Goal: Task Accomplishment & Management: Manage account settings

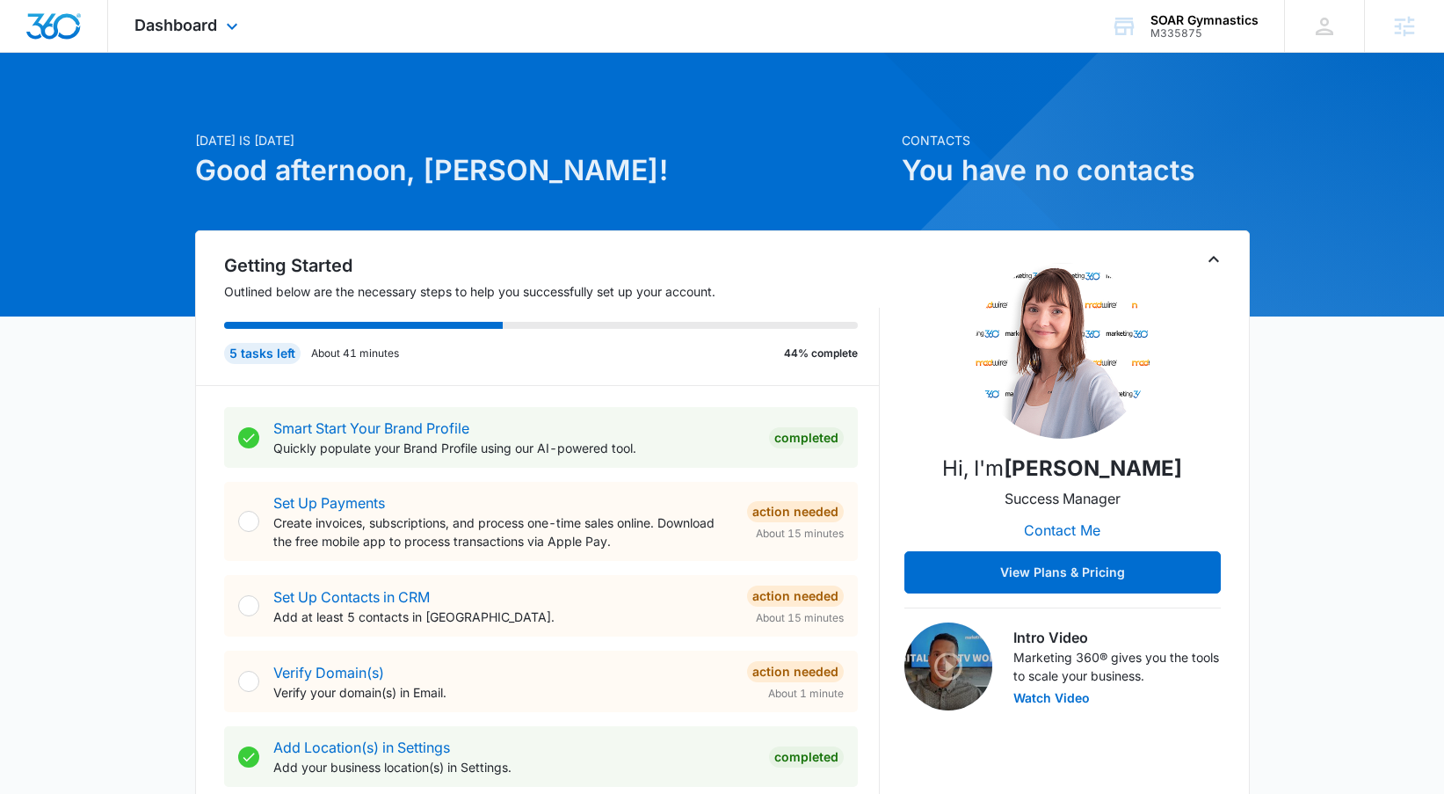
click at [192, 12] on div "Dashboard Apps Reputation Websites Forms CRM Email Social Content Ads Intellige…" at bounding box center [188, 26] width 161 height 52
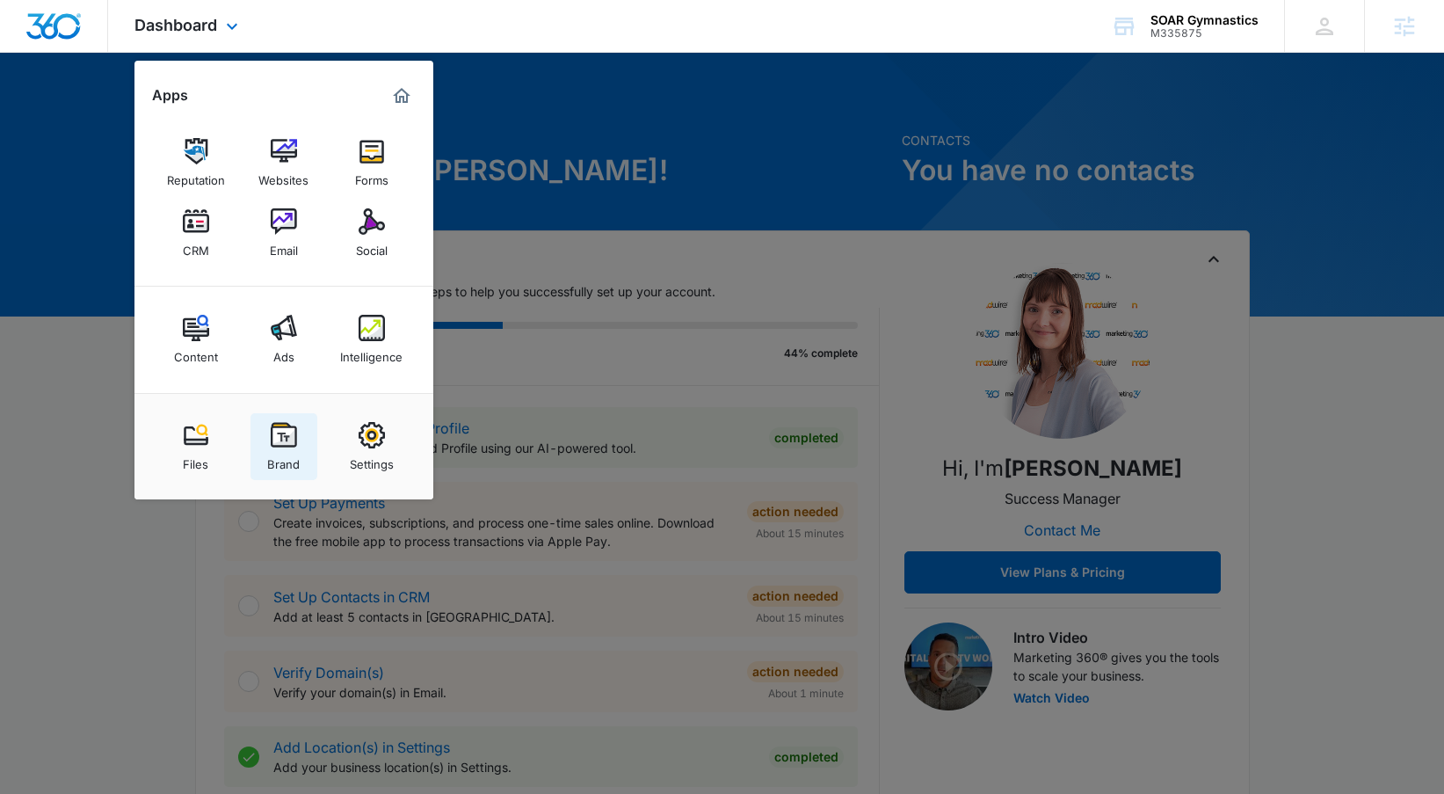
click at [287, 434] on img at bounding box center [284, 435] width 26 height 26
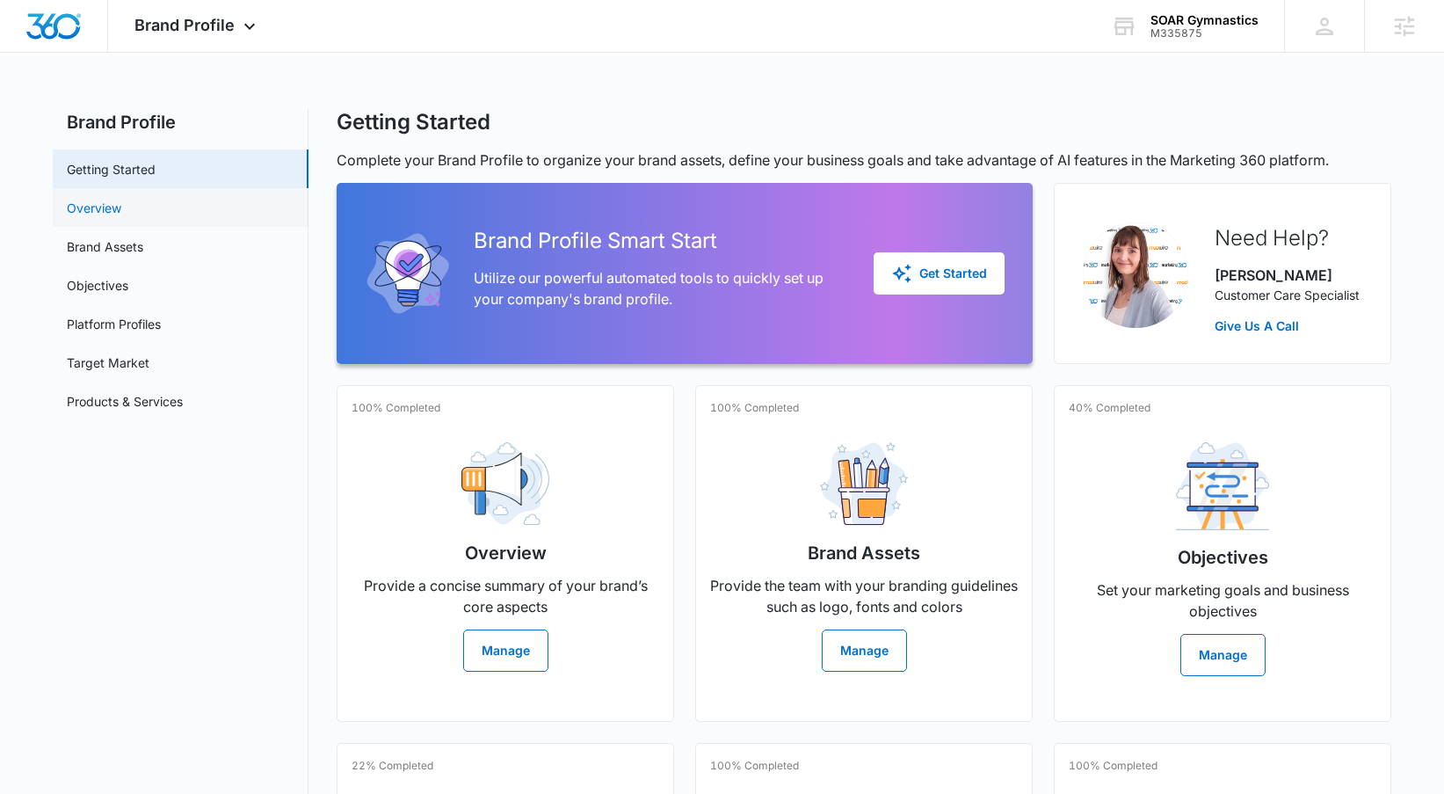
click at [121, 215] on link "Overview" at bounding box center [94, 208] width 55 height 18
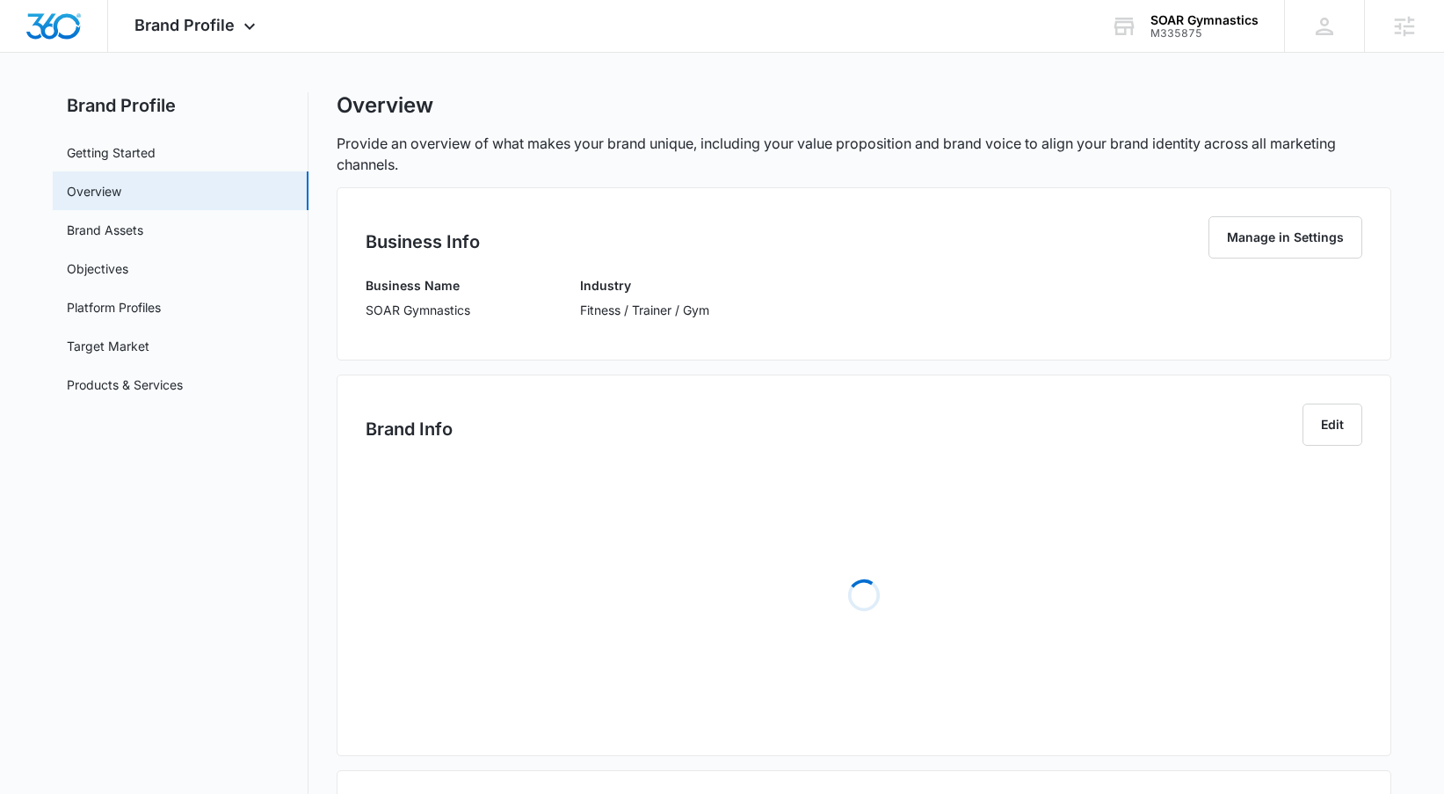
scroll to position [22, 0]
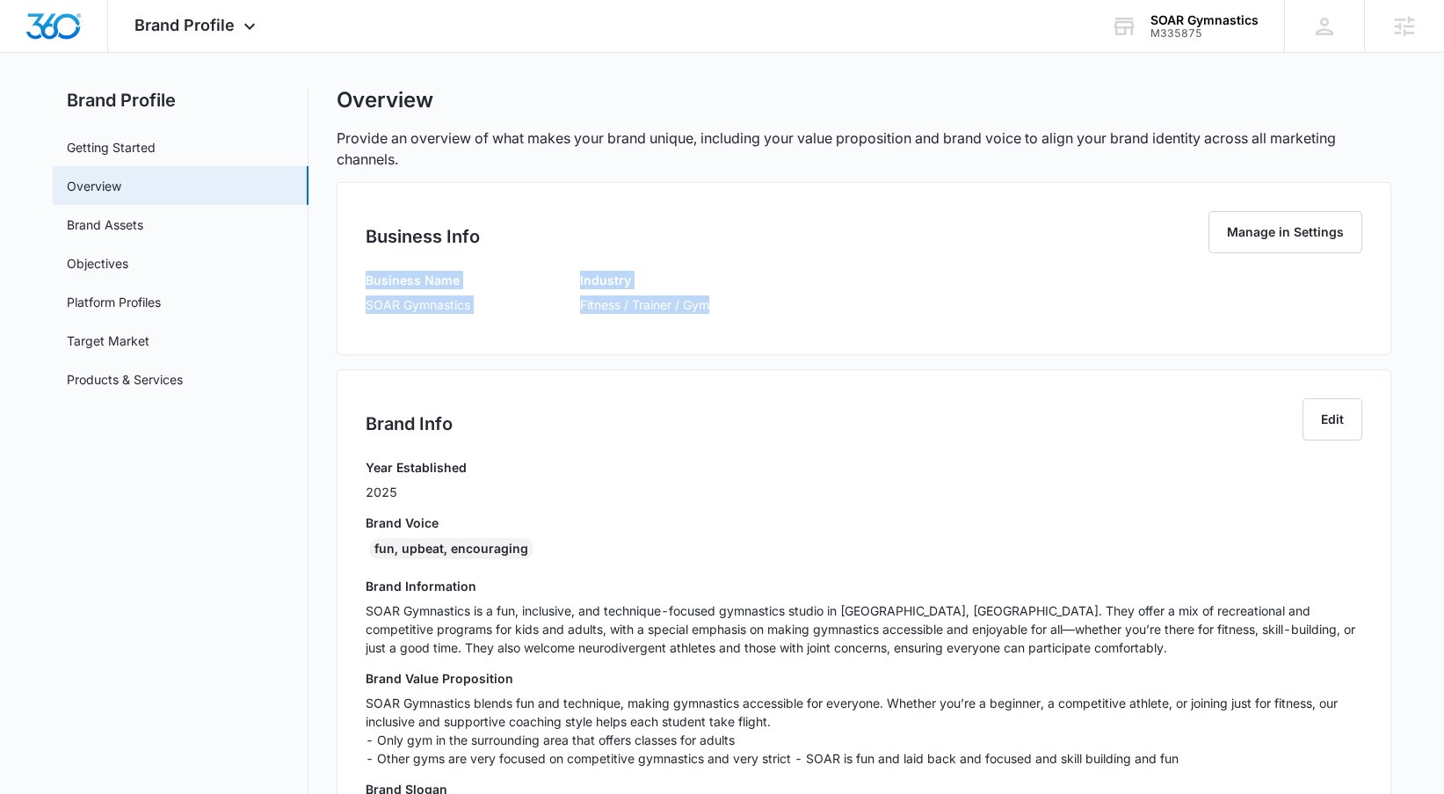
drag, startPoint x: 367, startPoint y: 278, endPoint x: 730, endPoint y: 313, distance: 365.6
click at [730, 313] on div "Business Name SOAR Gymnastics Industry Fitness / Trainer / Gym" at bounding box center [864, 298] width 997 height 55
copy div "Business Name SOAR Gymnastics Industry Fitness / Trainer / Gym"
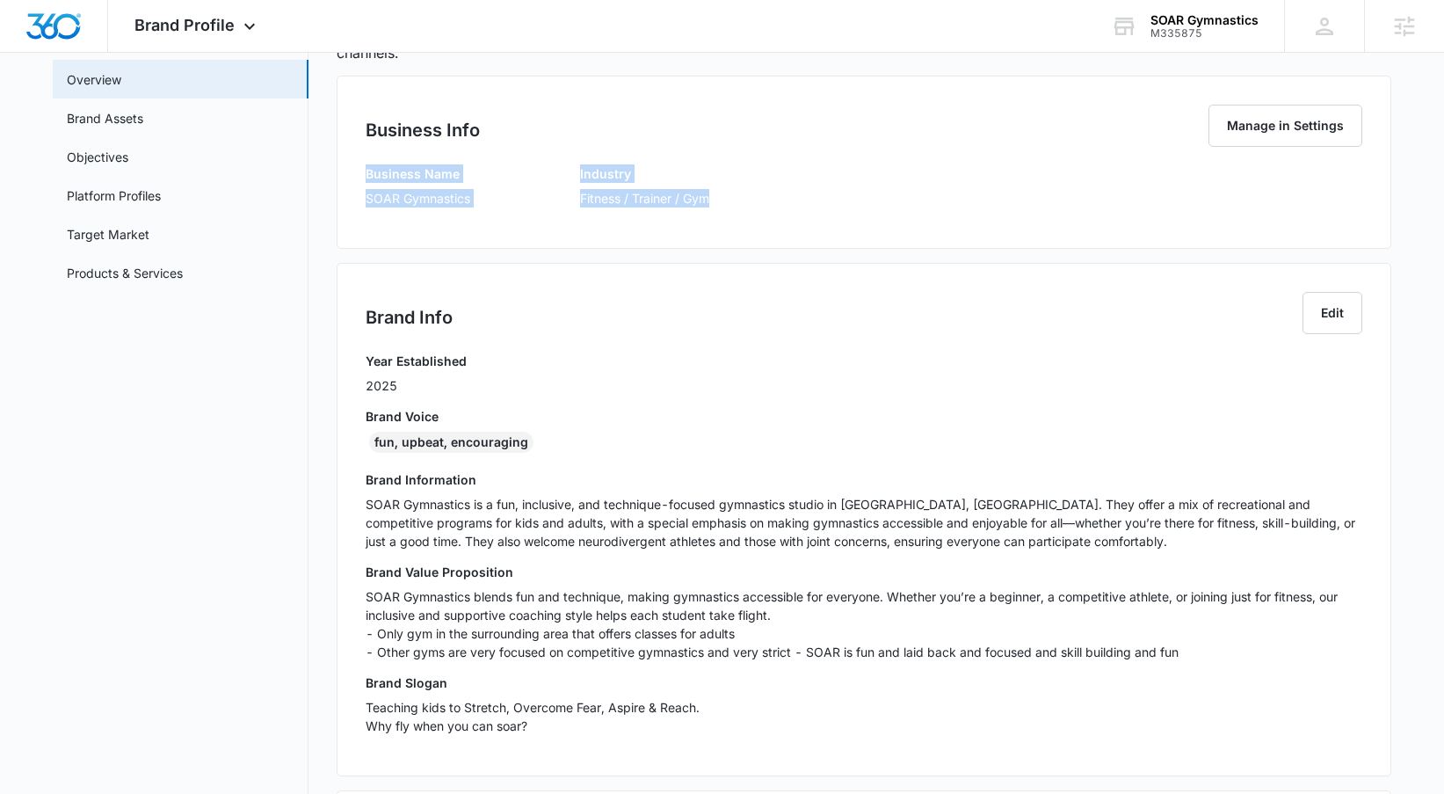
scroll to position [206, 0]
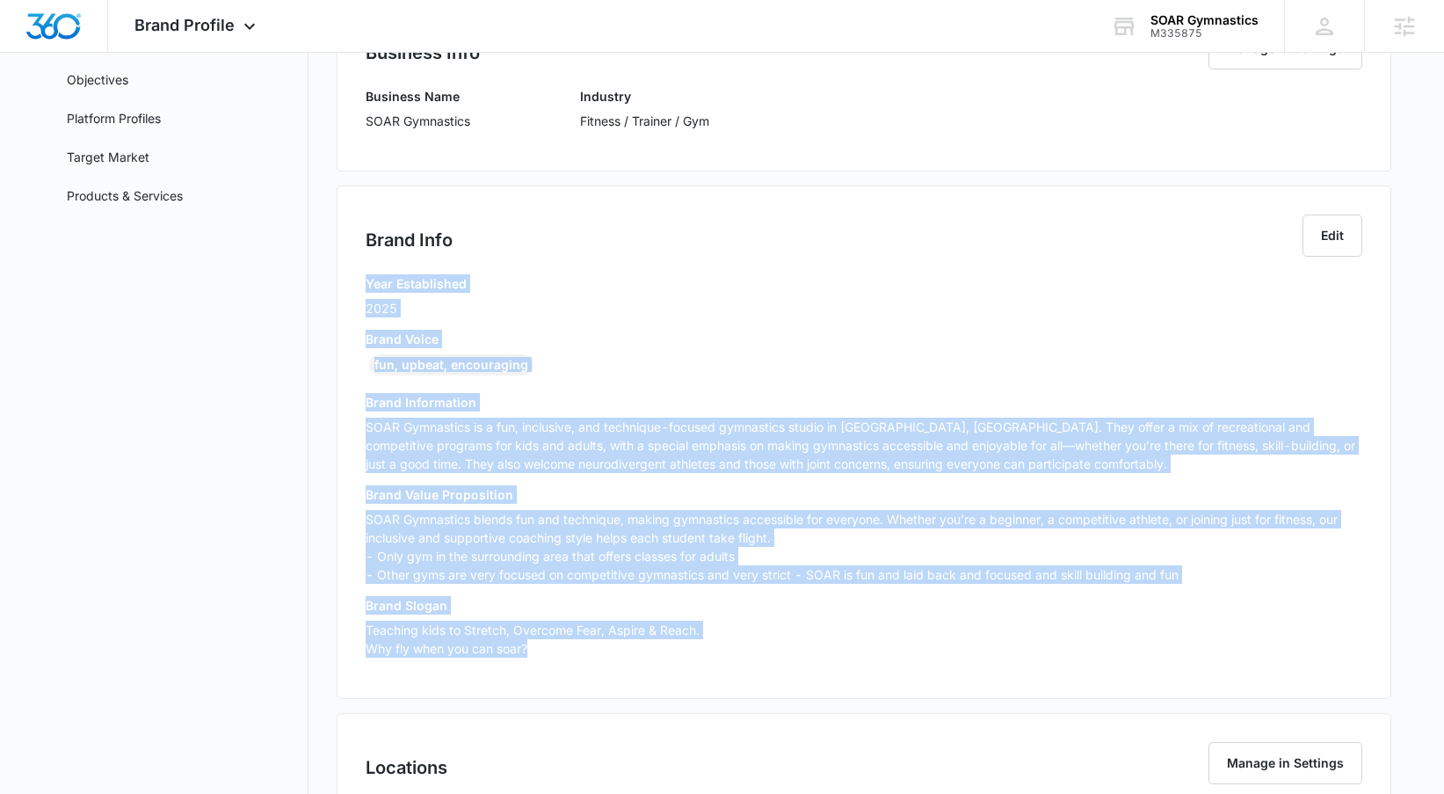
drag, startPoint x: 365, startPoint y: 282, endPoint x: 807, endPoint y: 647, distance: 573.2
click at [807, 647] on div "Year Established 2025 Brand Voice fun, upbeat, encouraging Brand Information SO…" at bounding box center [864, 472] width 997 height 396
copy div "Lore Ipsumdolors 1146 Ametc Adipi eli, seddoe, temporincid Utlab Etdoloremag AL…"
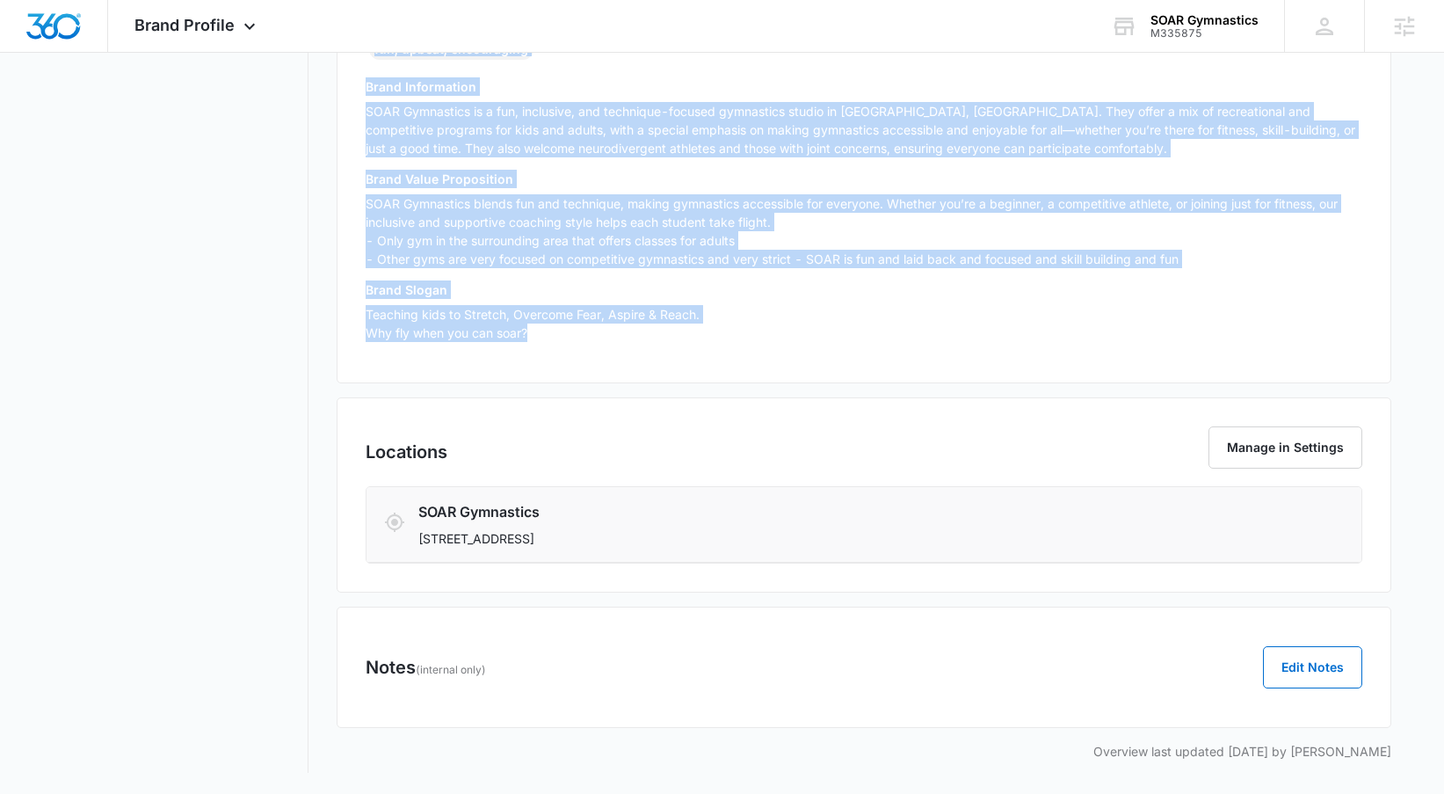
drag, startPoint x: 418, startPoint y: 511, endPoint x: 977, endPoint y: 502, distance: 558.3
click at [668, 541] on div "SOAR Gymnastics [STREET_ADDRESS]" at bounding box center [782, 524] width 729 height 47
copy div "SOAR Gymnastics [STREET_ADDRESS]"
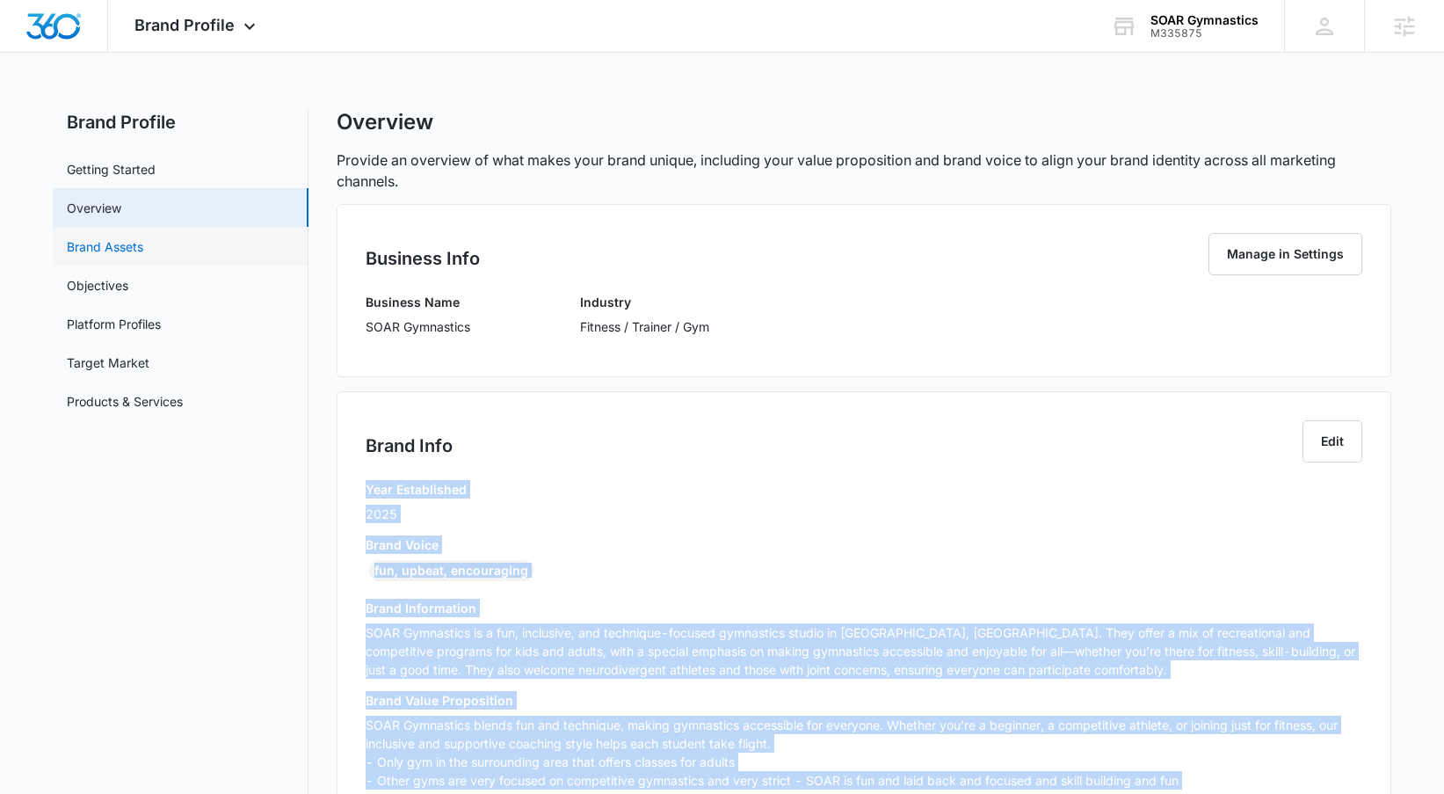
click at [143, 244] on link "Brand Assets" at bounding box center [105, 246] width 76 height 18
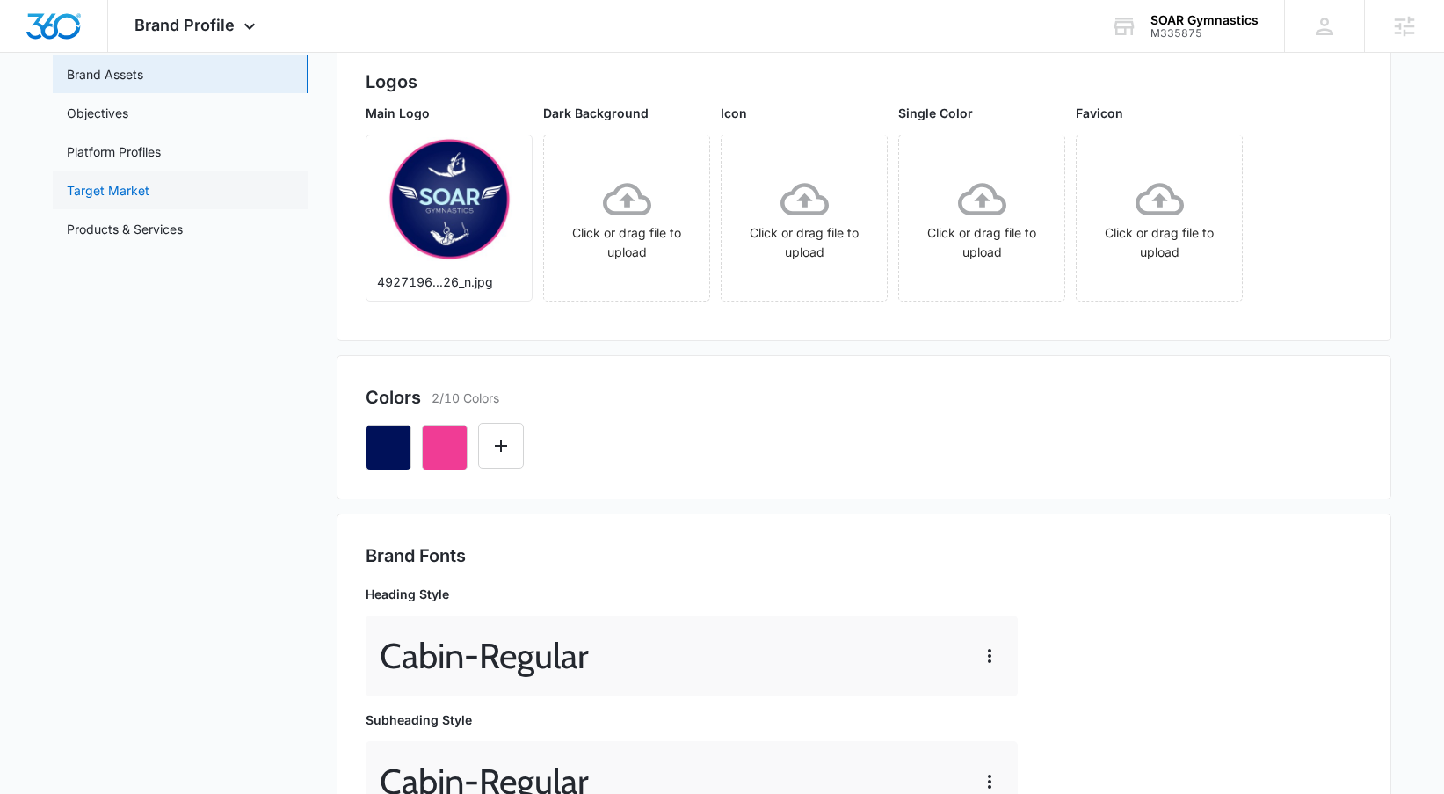
scroll to position [170, 0]
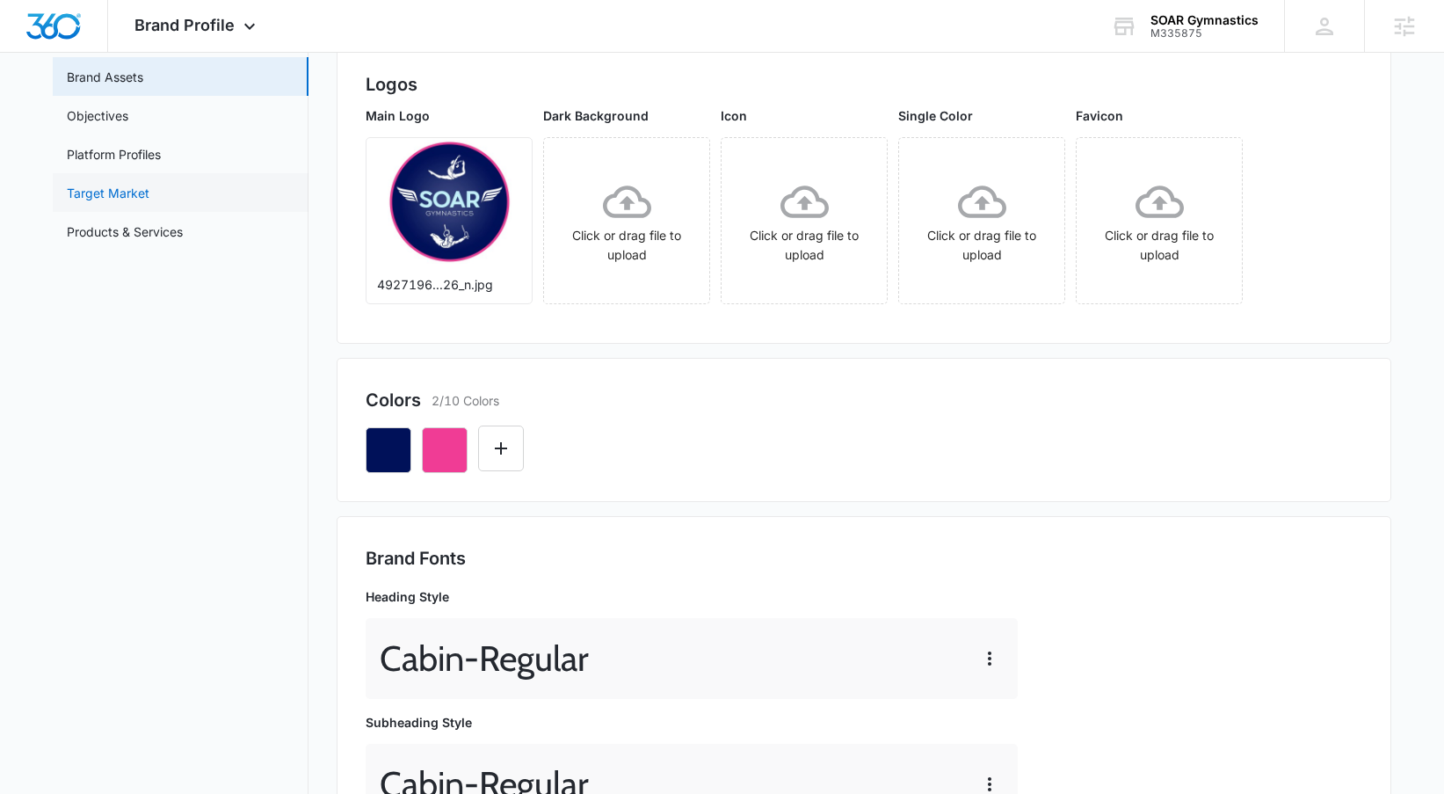
click at [149, 202] on link "Target Market" at bounding box center [108, 193] width 83 height 18
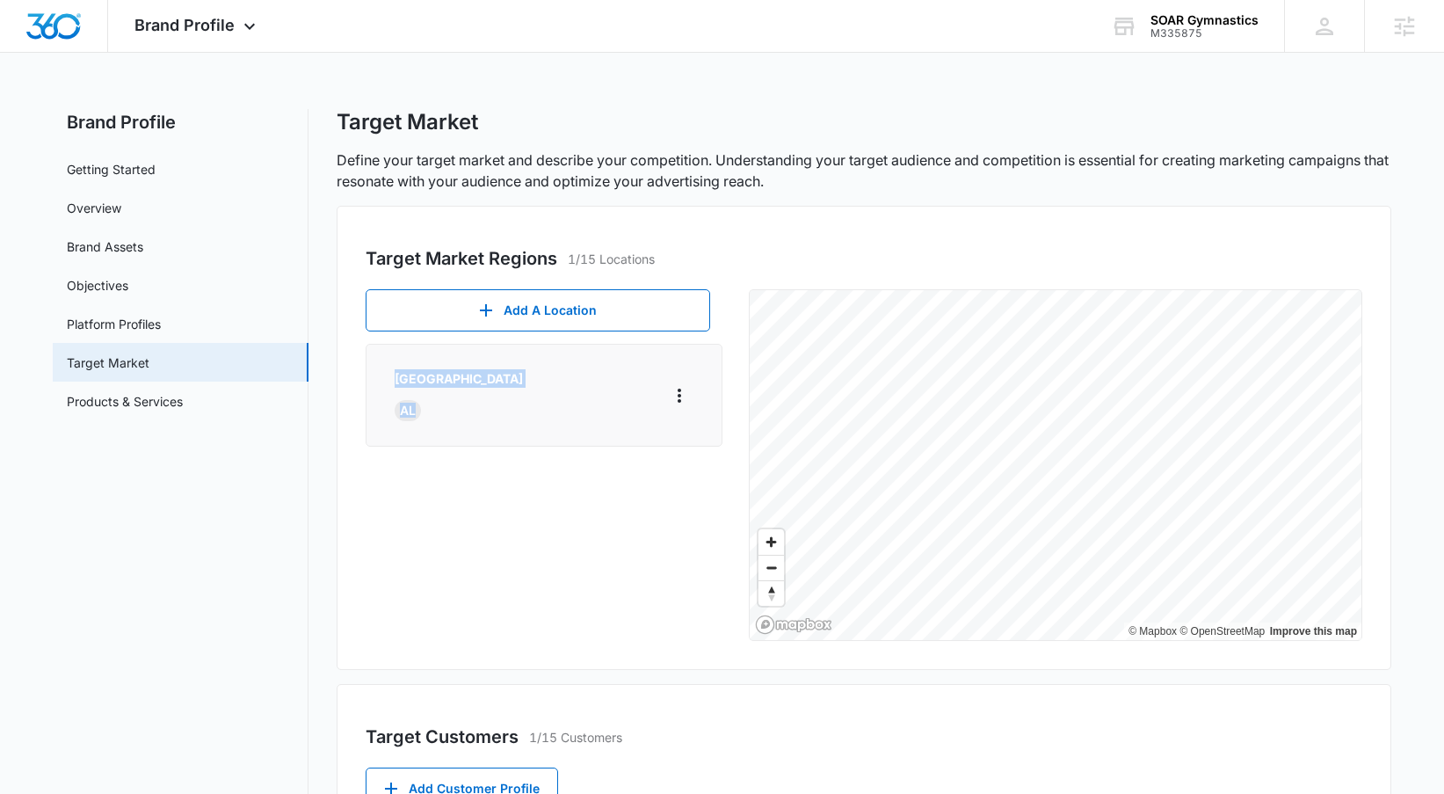
drag, startPoint x: 386, startPoint y: 376, endPoint x: 451, endPoint y: 416, distance: 76.1
click at [451, 416] on div "Huntsville AL" at bounding box center [544, 395] width 357 height 103
copy div "Huntsville AL"
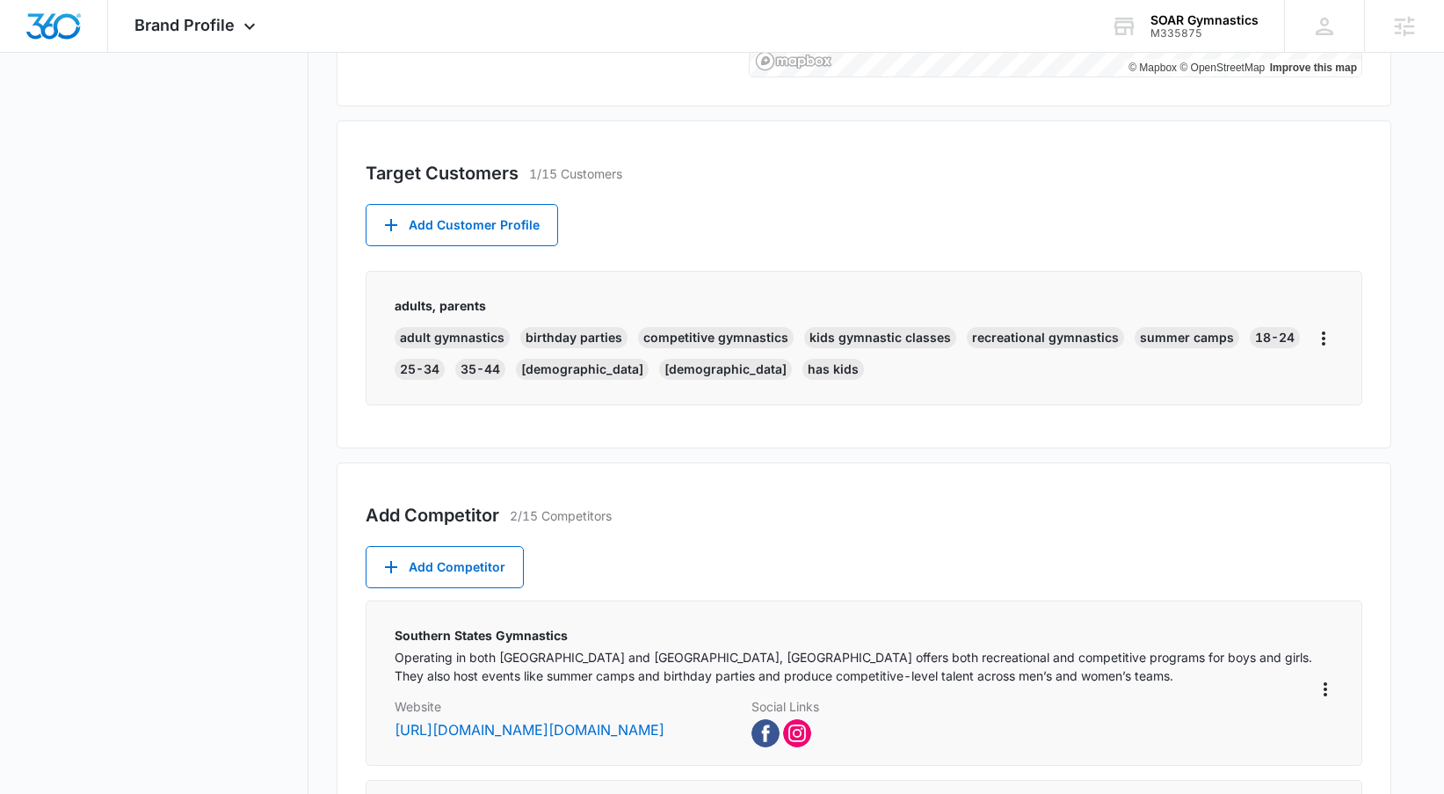
scroll to position [564, 0]
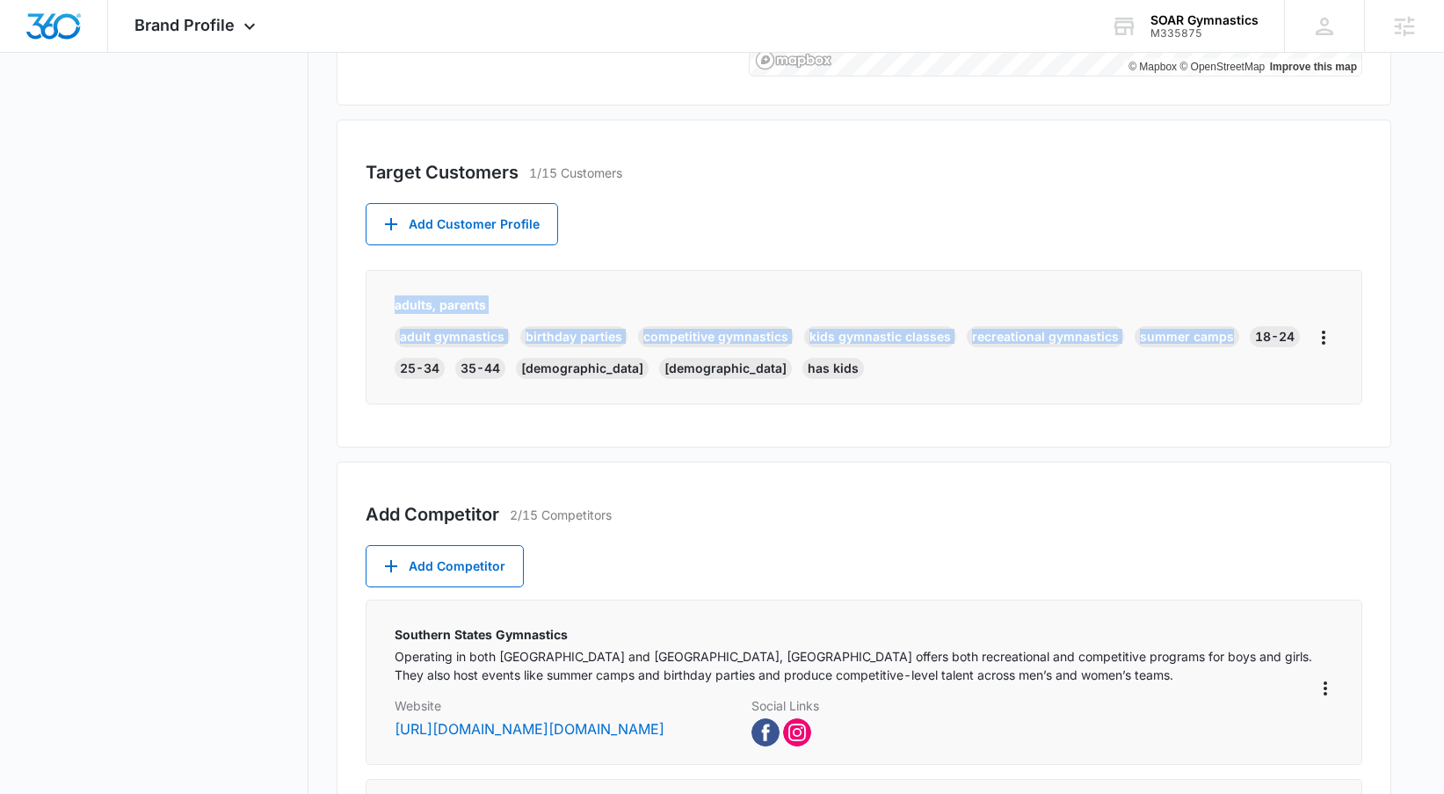
drag, startPoint x: 379, startPoint y: 304, endPoint x: 1222, endPoint y: 334, distance: 843.5
click at [1222, 334] on div "adults, parents adult gymnastics birthday parties competitive gymnastics kids g…" at bounding box center [864, 337] width 997 height 134
drag, startPoint x: 1059, startPoint y: 365, endPoint x: 411, endPoint y: 301, distance: 651.0
click at [420, 300] on div "adults, parents adult gymnastics birthday parties competitive gymnastics kids g…" at bounding box center [855, 337] width 920 height 84
click at [382, 304] on div "adults, parents adult gymnastics birthday parties competitive gymnastics kids g…" at bounding box center [864, 337] width 997 height 134
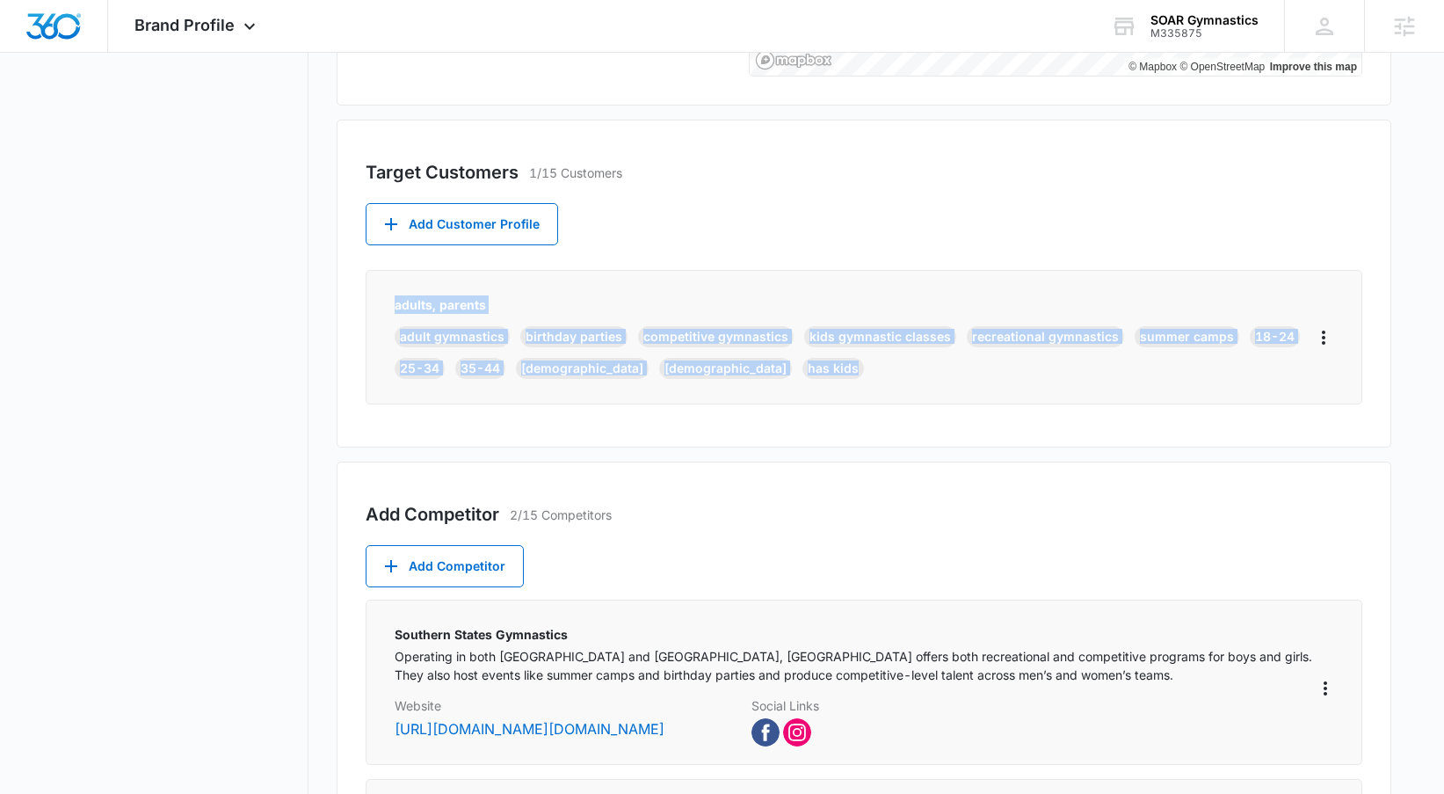
drag, startPoint x: 388, startPoint y: 302, endPoint x: 697, endPoint y: 371, distance: 317.1
click at [697, 371] on div "adults, parents adult gymnastics birthday parties competitive gymnastics kids g…" at bounding box center [864, 337] width 997 height 134
copy div "adults, parents adult gymnastics birthday parties competitive gymnastics kids g…"
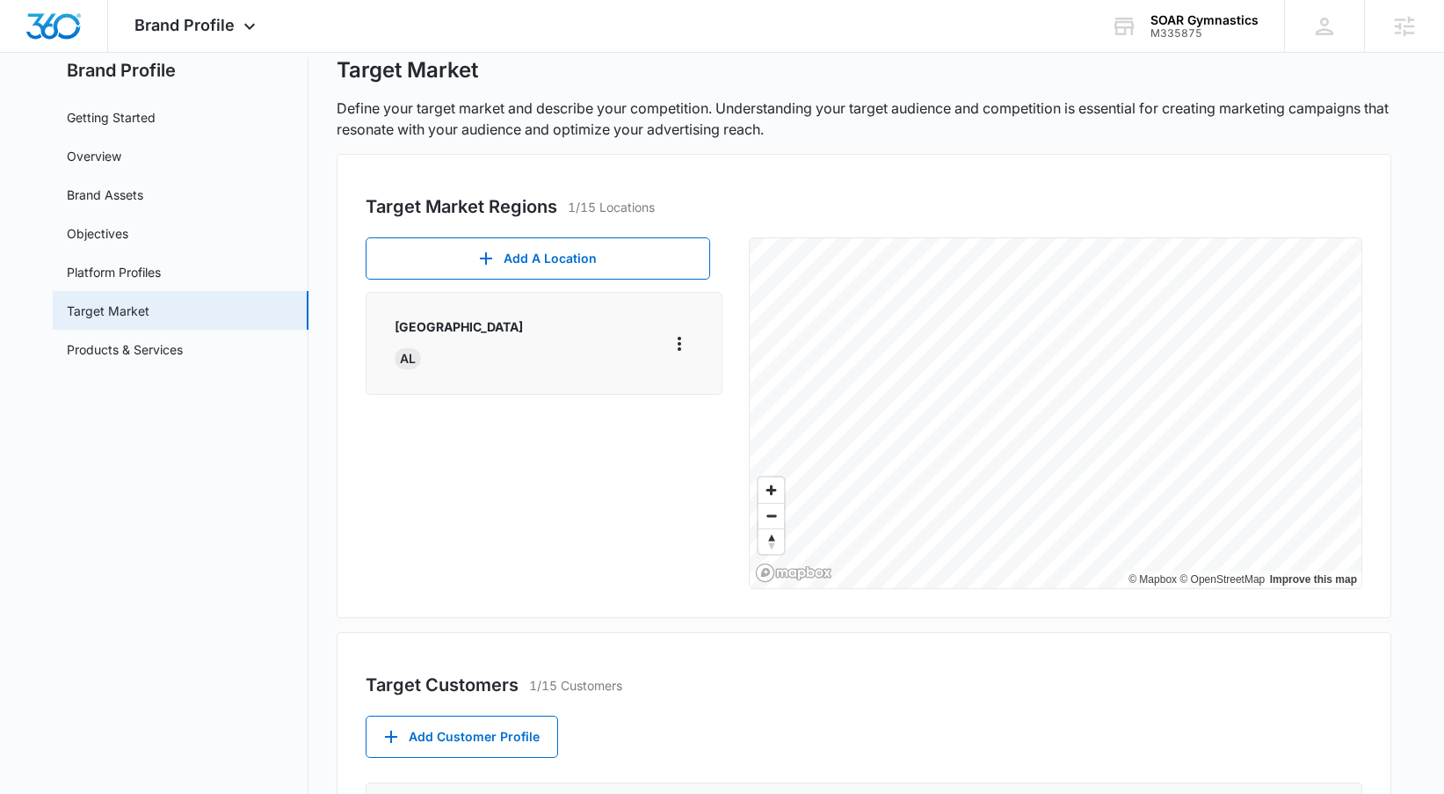
scroll to position [0, 0]
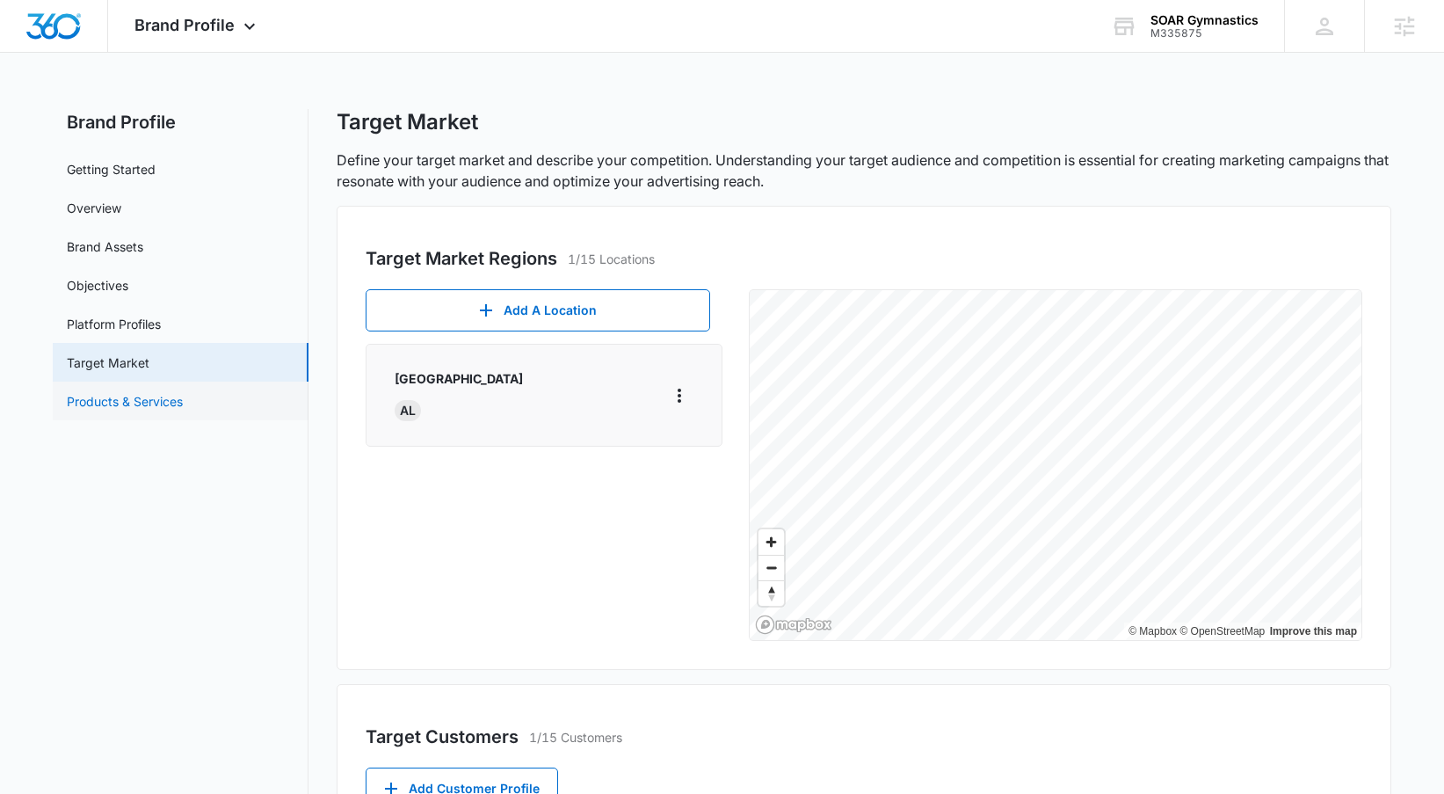
click at [183, 398] on link "Products & Services" at bounding box center [125, 401] width 116 height 18
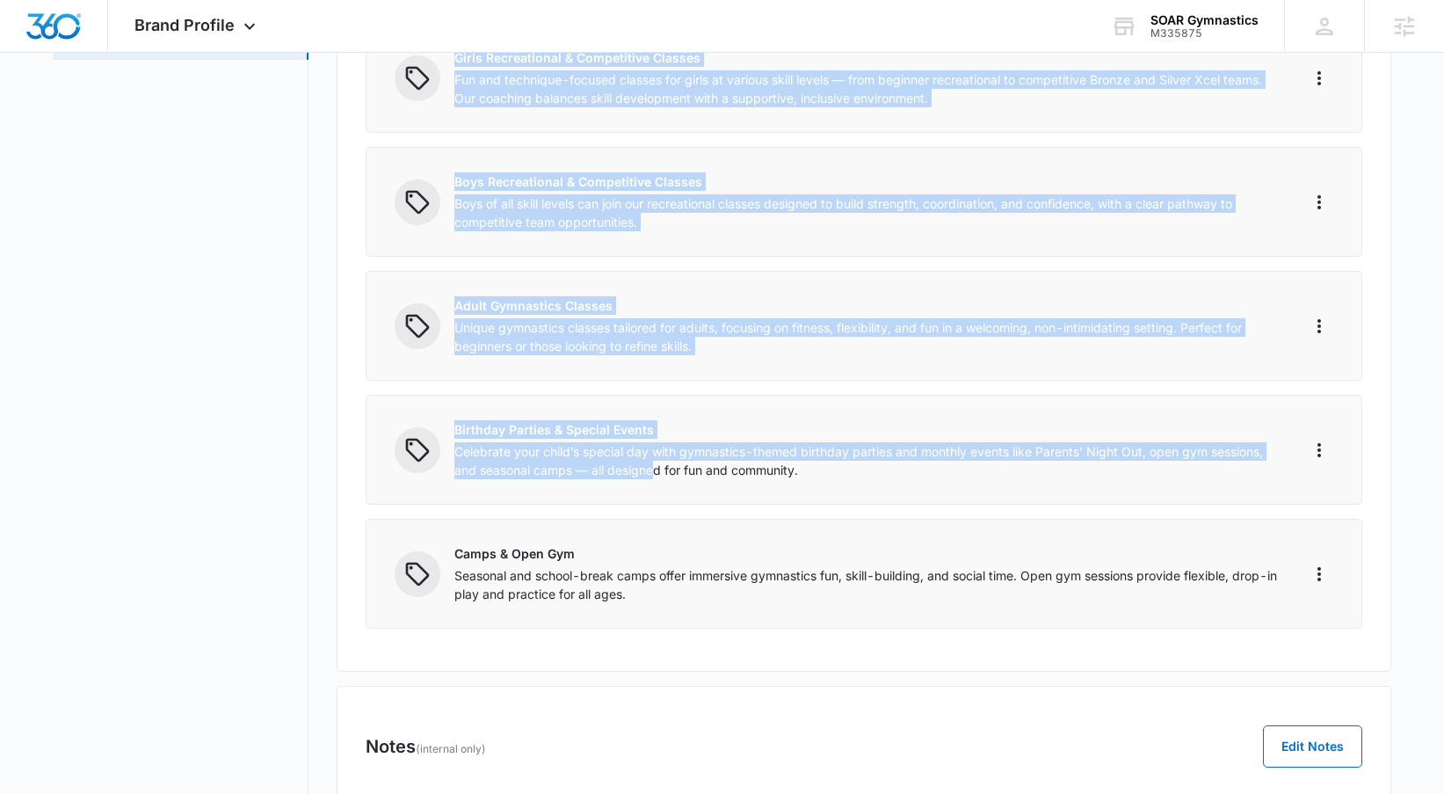
scroll to position [440, 0]
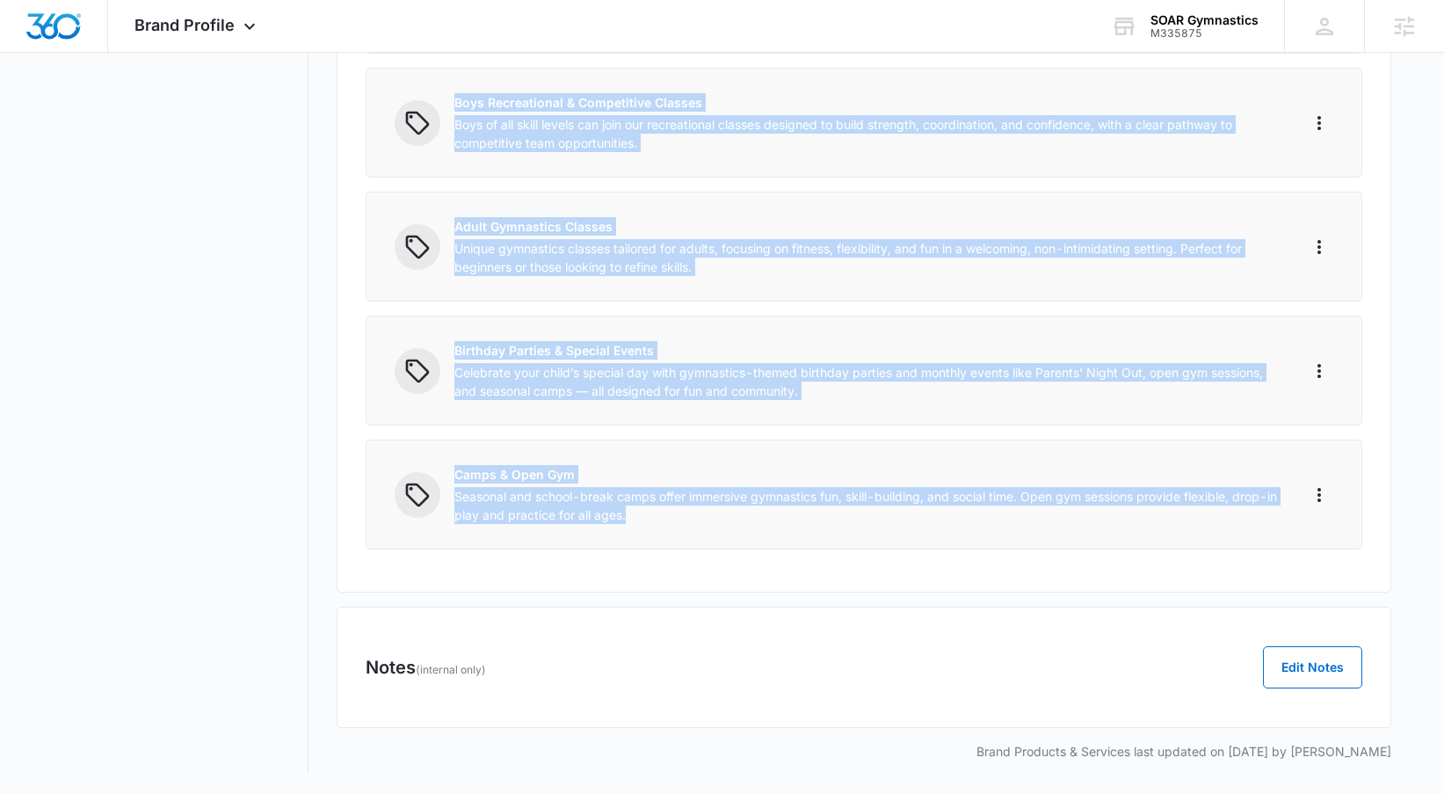
drag, startPoint x: 455, startPoint y: 372, endPoint x: 728, endPoint y: 513, distance: 307.1
click at [728, 513] on div "Products 5/100 Products & Services Add Product / Service Girls Recreational & C…" at bounding box center [864, 192] width 1055 height 799
copy div "Lorem Ipsumdolorsi & Ametconsect Adipisc Eli sed doeiusmod-tempori utlabor etd …"
click at [966, 87] on div "Boys Recreational & Competitive Classes Boys of all skill levels can join our r…" at bounding box center [864, 123] width 997 height 110
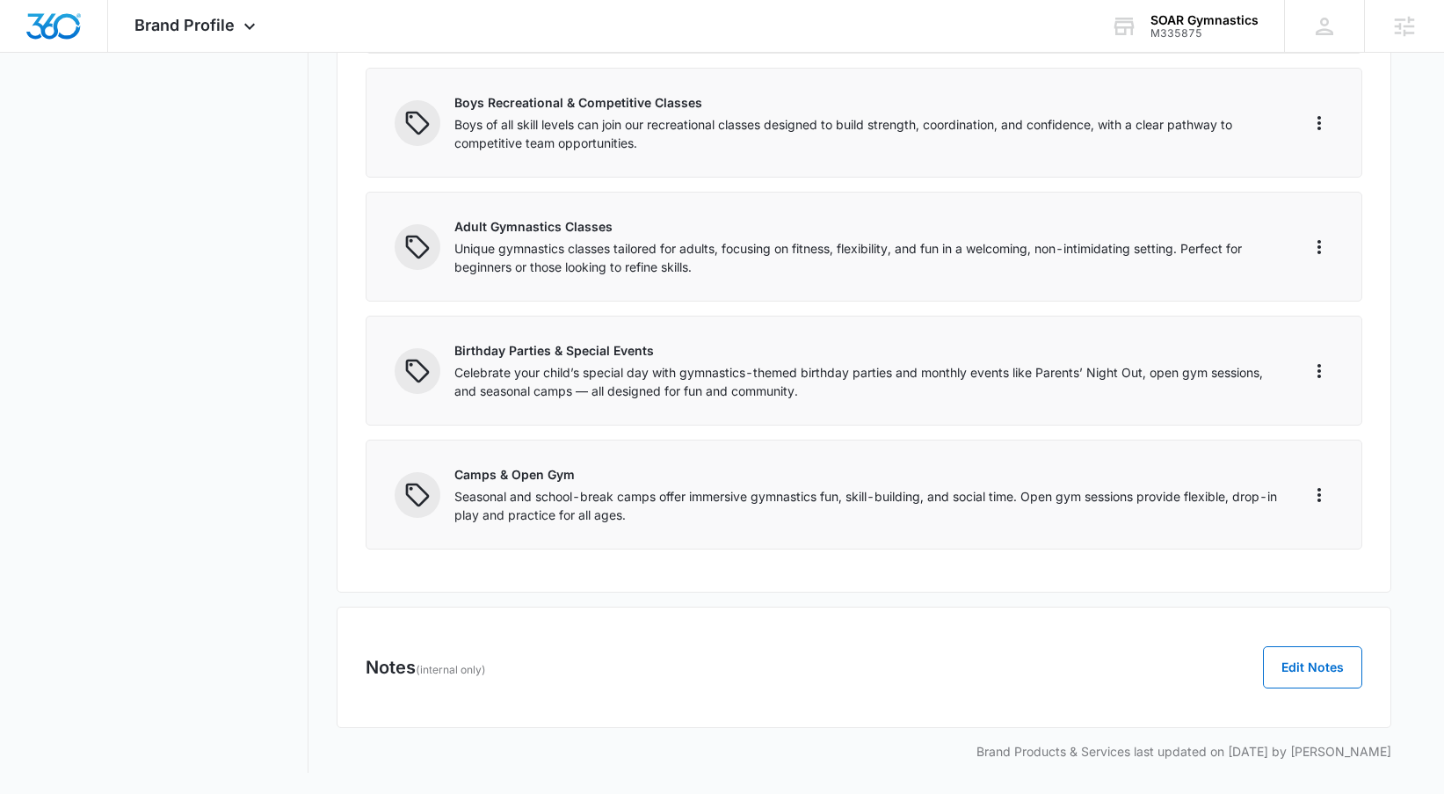
scroll to position [0, 0]
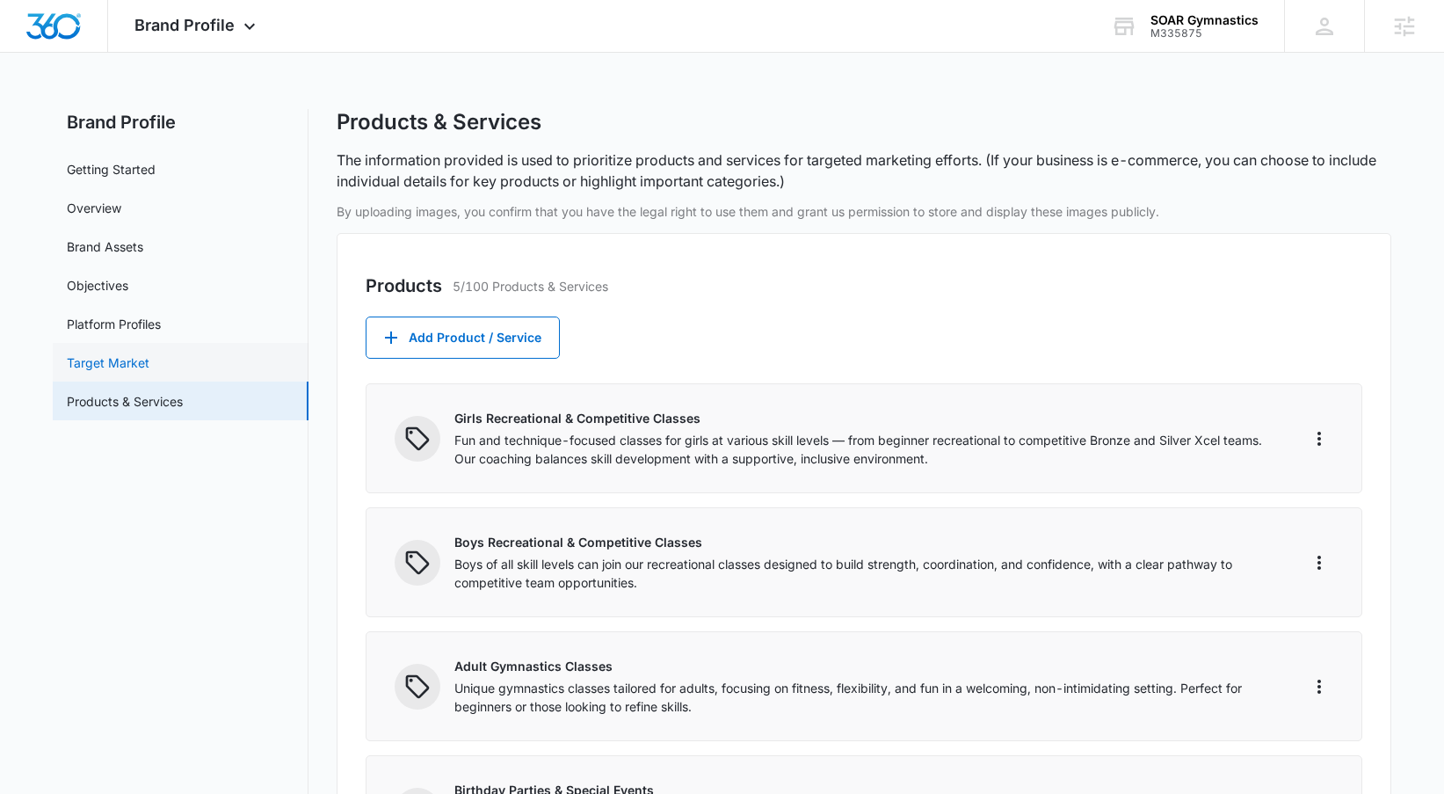
click at [149, 353] on link "Target Market" at bounding box center [108, 362] width 83 height 18
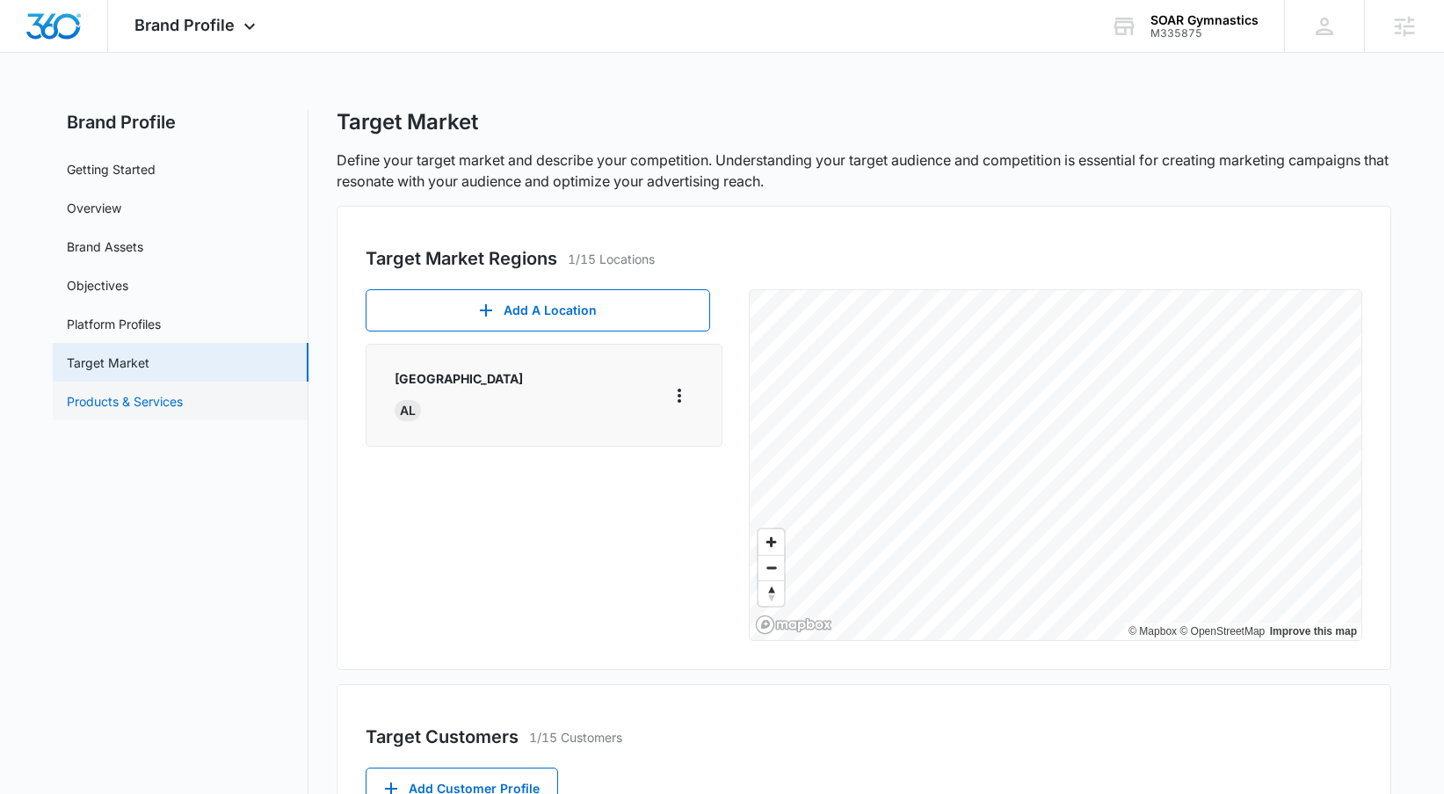
click at [183, 403] on link "Products & Services" at bounding box center [125, 401] width 116 height 18
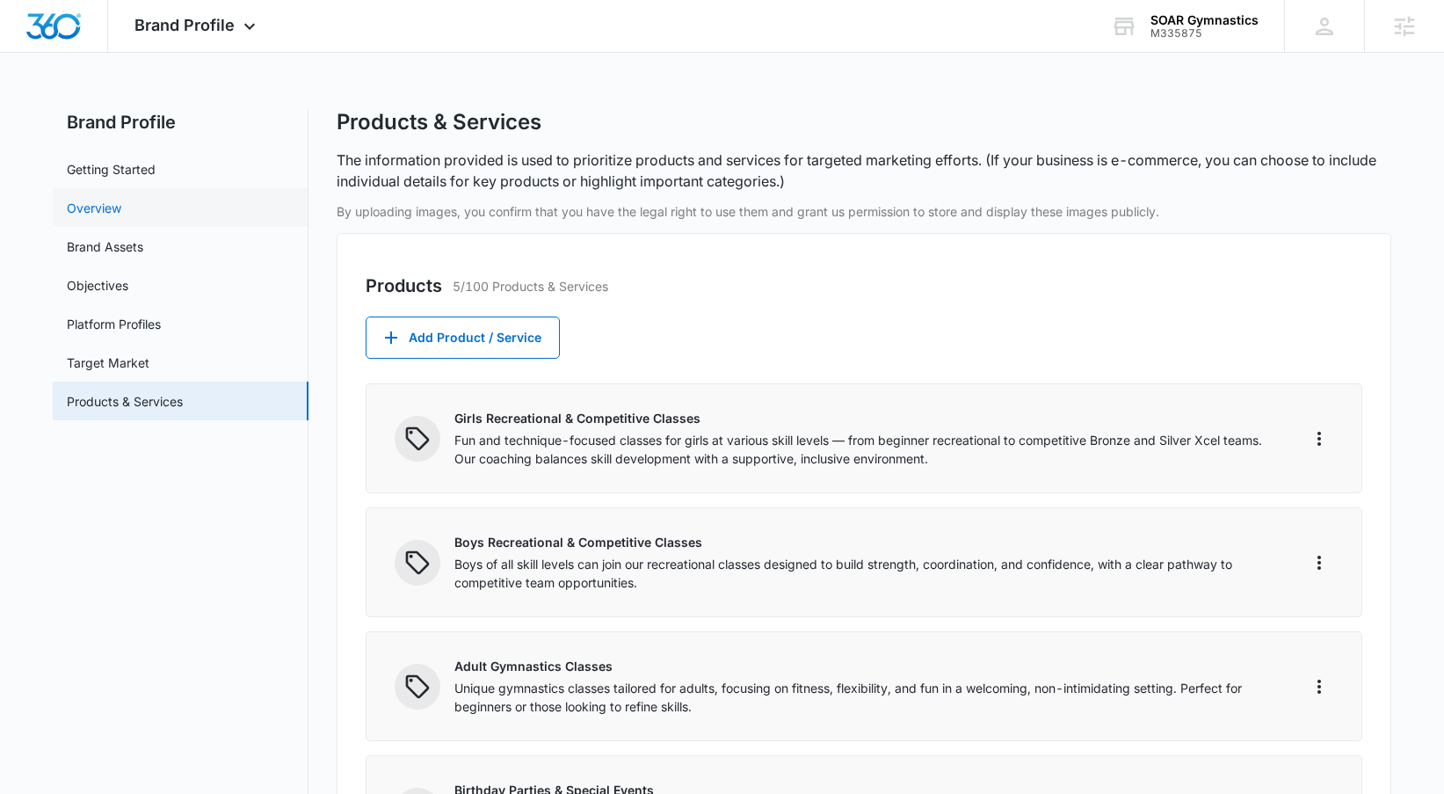
click at [121, 217] on link "Overview" at bounding box center [94, 208] width 55 height 18
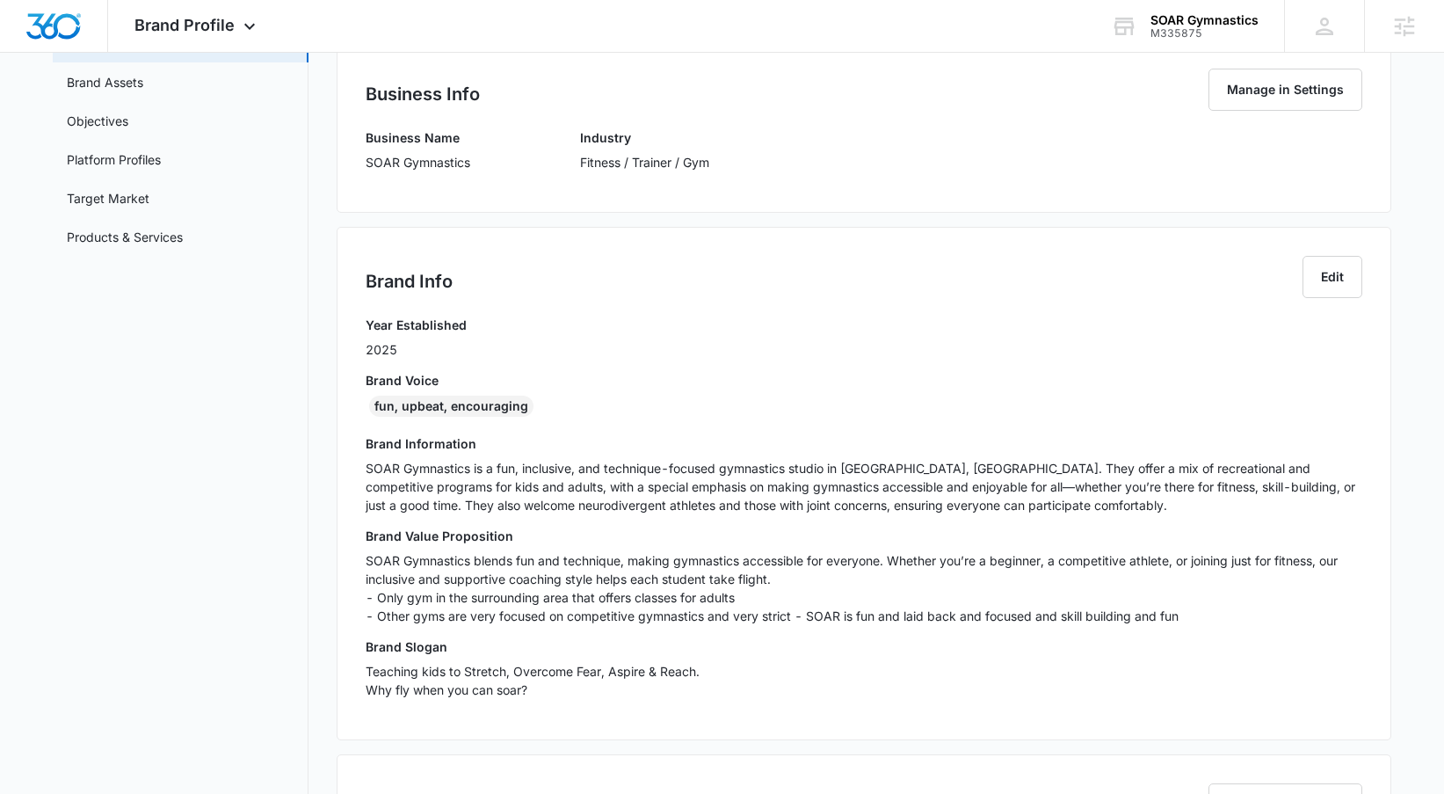
scroll to position [168, 0]
